Goal: Task Accomplishment & Management: Manage account settings

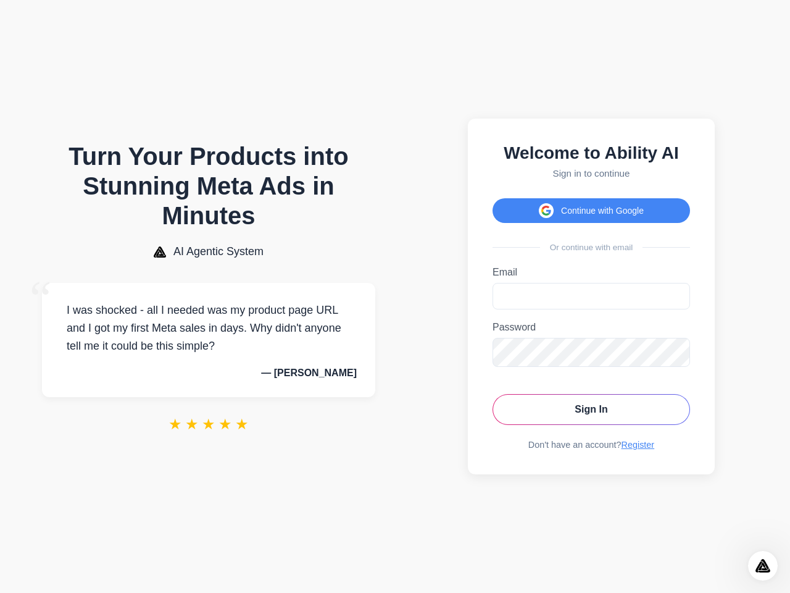
click at [591, 207] on button "Continue with Google" at bounding box center [592, 210] width 198 height 25
click at [763, 566] on icon "Open Intercom Messenger" at bounding box center [763, 566] width 20 height 20
